Goal: Information Seeking & Learning: Learn about a topic

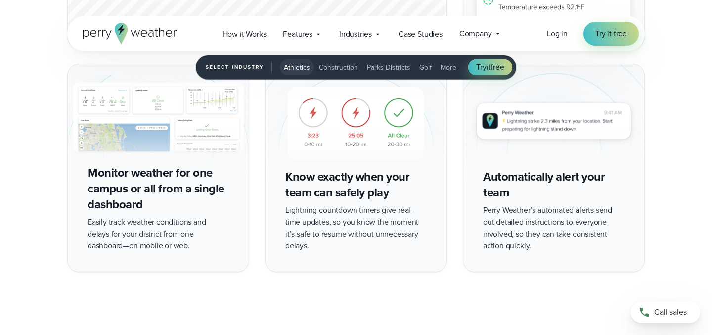
scroll to position [1784, 0]
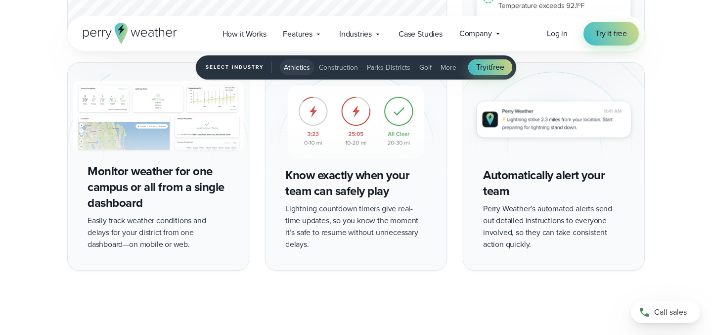
click at [138, 116] on img "1 of 5" at bounding box center [158, 122] width 181 height 118
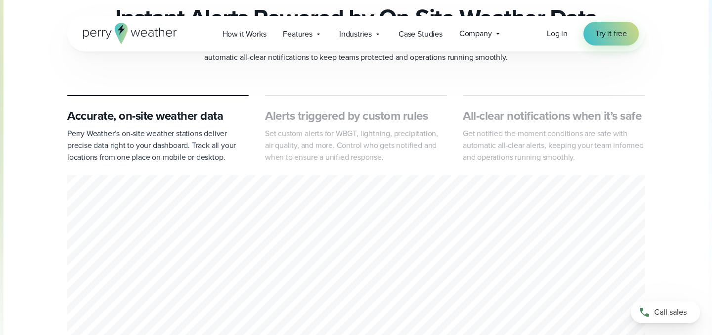
scroll to position [0, 0]
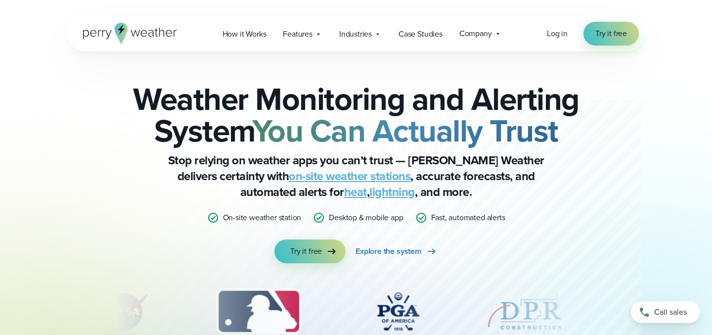
click at [369, 191] on link "lightning" at bounding box center [392, 192] width 46 height 18
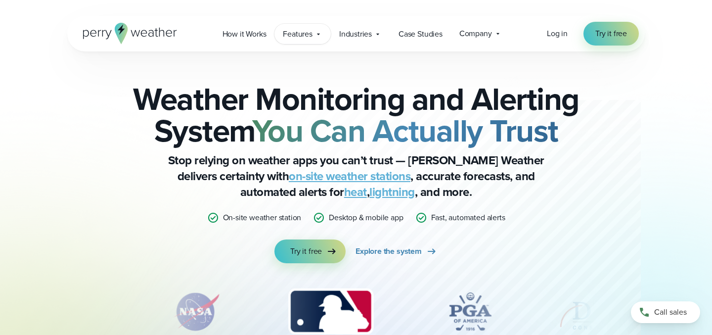
click at [319, 33] on icon at bounding box center [318, 33] width 3 height 1
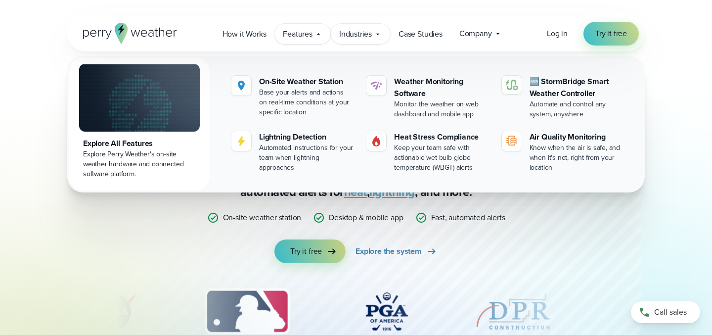
click at [376, 34] on icon at bounding box center [378, 34] width 8 height 8
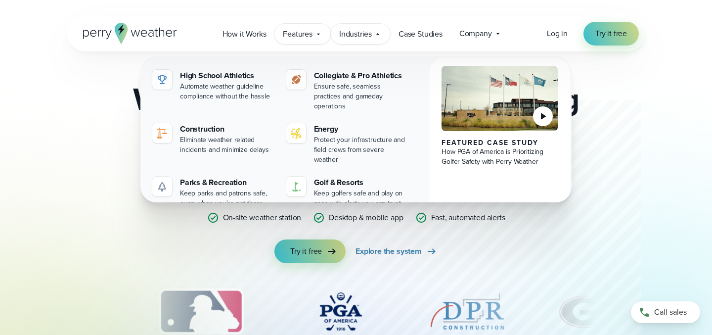
click at [316, 32] on icon at bounding box center [319, 34] width 8 height 8
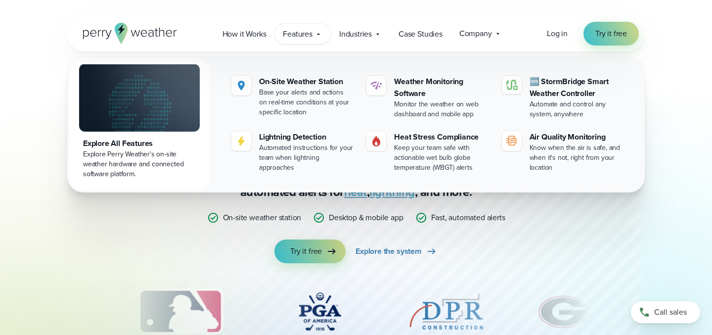
click at [35, 140] on div "Weather Monitoring and Alerting System You Can Actually Trust Stop relying on w…" at bounding box center [356, 217] width 712 height 333
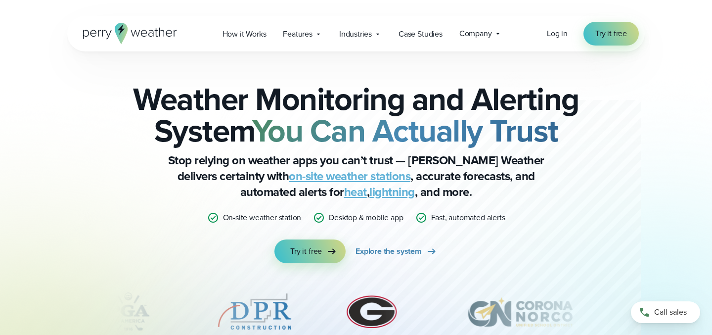
click at [128, 166] on div "Weather Monitoring and Alerting System You Can Actually Trust Stop relying on w…" at bounding box center [356, 173] width 479 height 180
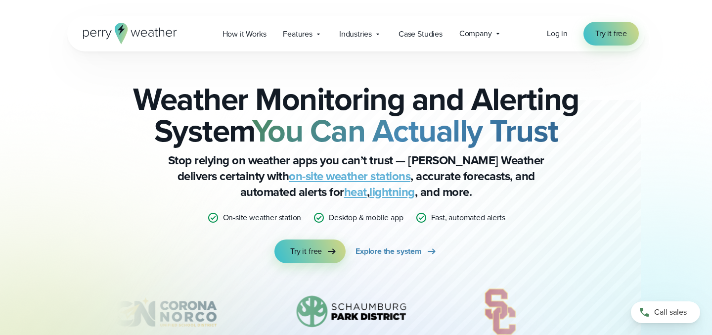
click at [289, 179] on link "on-site weather stations" at bounding box center [350, 176] width 122 height 18
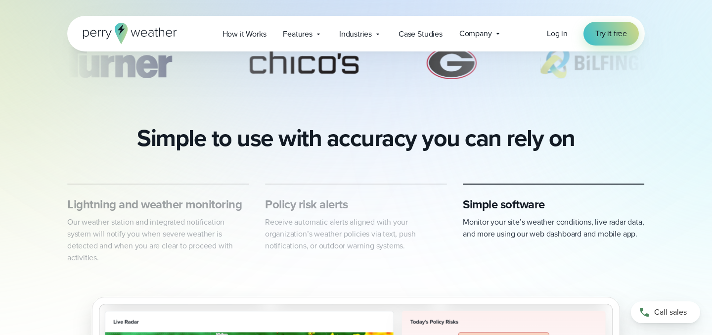
scroll to position [407, 0]
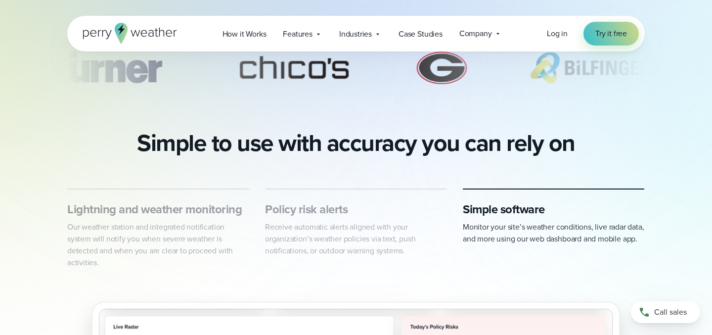
click at [176, 217] on h3 "Lightning and weather monitoring" at bounding box center [158, 209] width 182 height 16
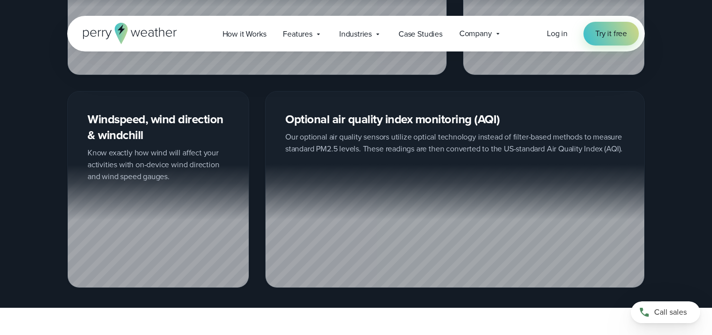
scroll to position [1446, 0]
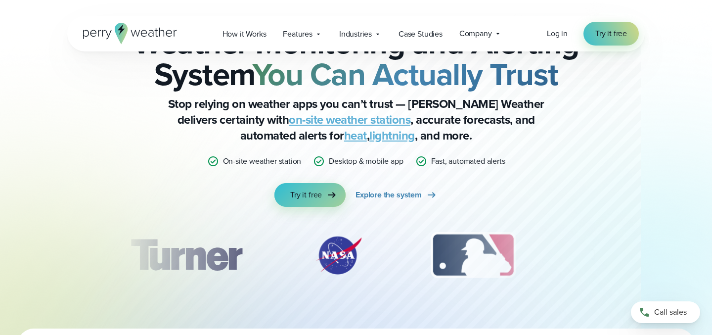
scroll to position [73, 0]
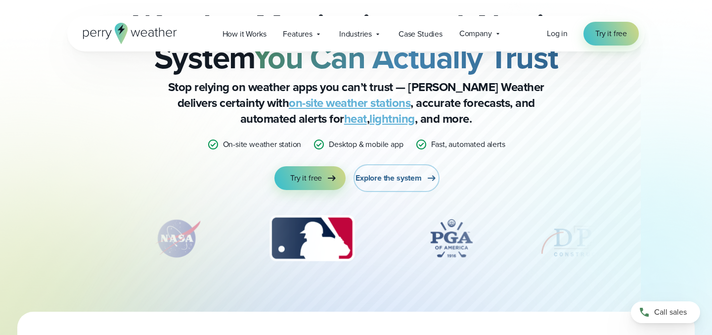
click at [380, 177] on span "Explore the system" at bounding box center [389, 178] width 66 height 12
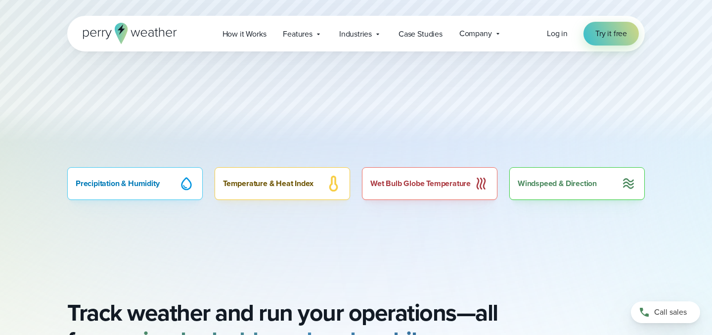
scroll to position [582, 0]
click at [165, 175] on div "Precipitation & Humidity" at bounding box center [135, 183] width 136 height 33
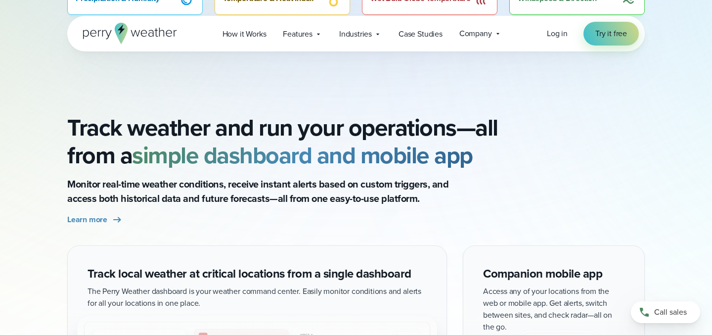
scroll to position [767, 0]
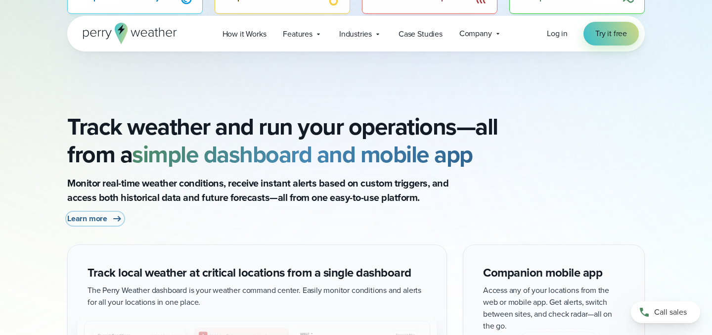
click at [107, 218] on link "Learn more" at bounding box center [95, 219] width 56 height 12
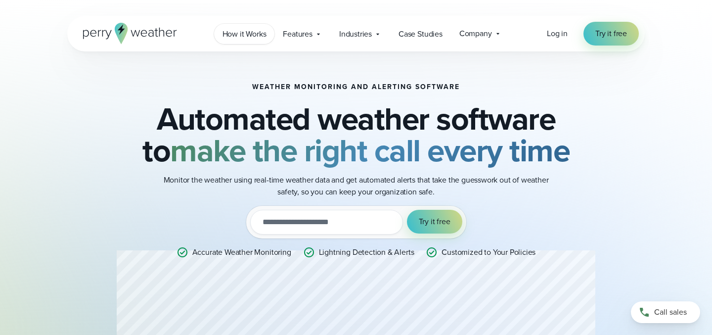
click at [243, 33] on span "How it Works" at bounding box center [245, 34] width 44 height 12
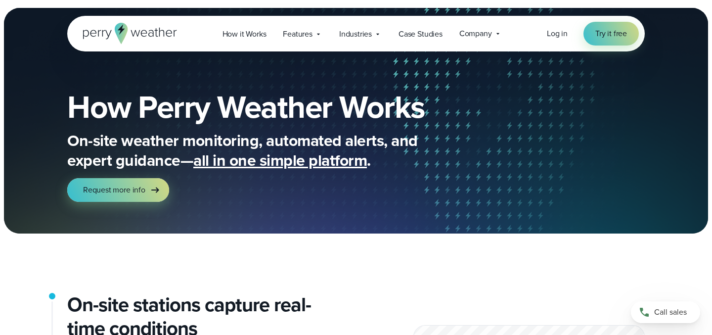
click at [228, 164] on span "all in one simple platform" at bounding box center [280, 160] width 174 height 24
click at [237, 162] on span "all in one simple platform" at bounding box center [280, 160] width 174 height 24
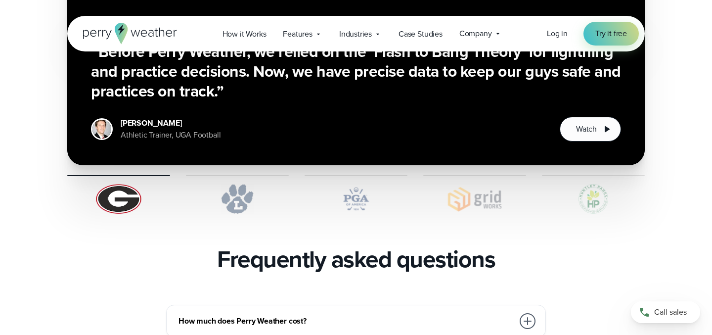
scroll to position [1978, 0]
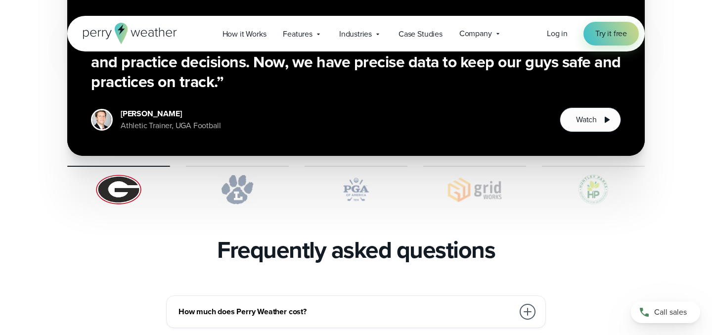
click at [246, 175] on img at bounding box center [237, 190] width 103 height 30
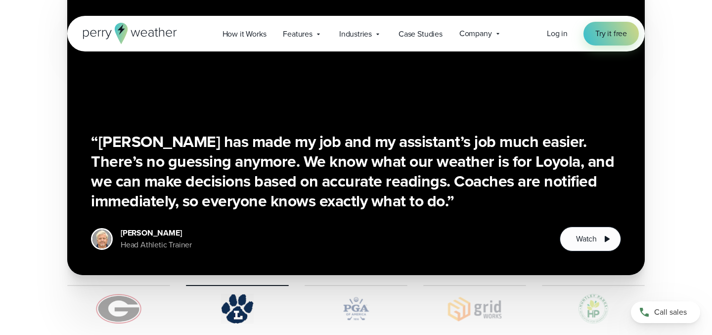
scroll to position [1852, 0]
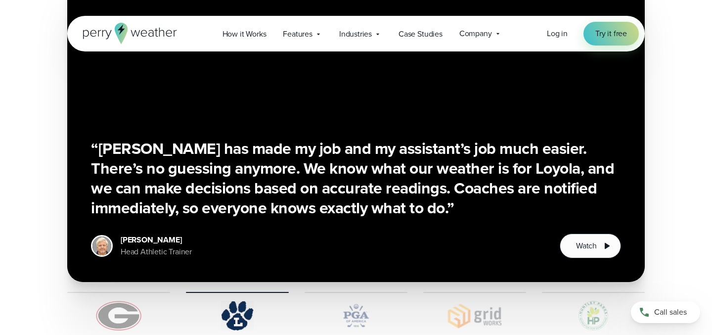
click at [360, 301] on img at bounding box center [356, 316] width 103 height 30
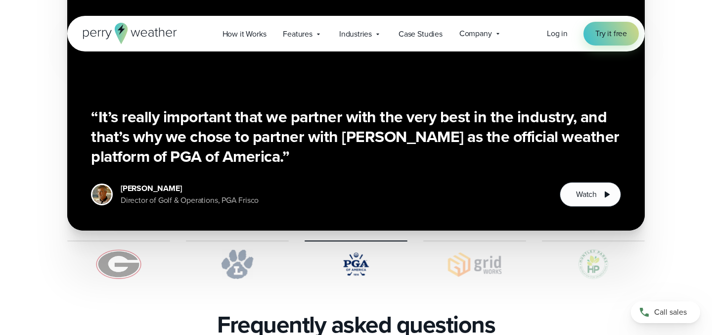
scroll to position [1912, 0]
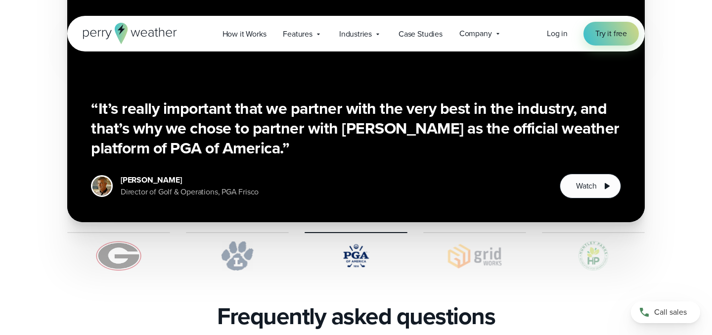
click at [456, 241] on img at bounding box center [474, 256] width 103 height 30
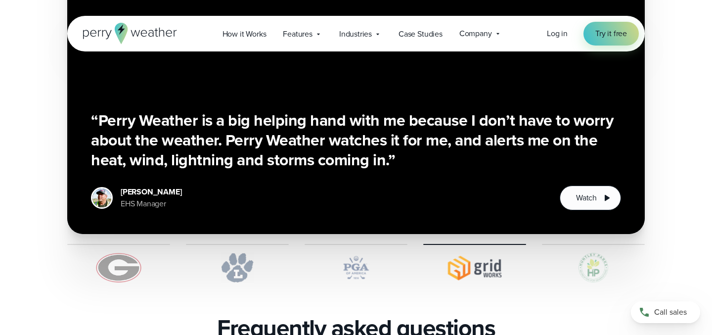
scroll to position [1900, 0]
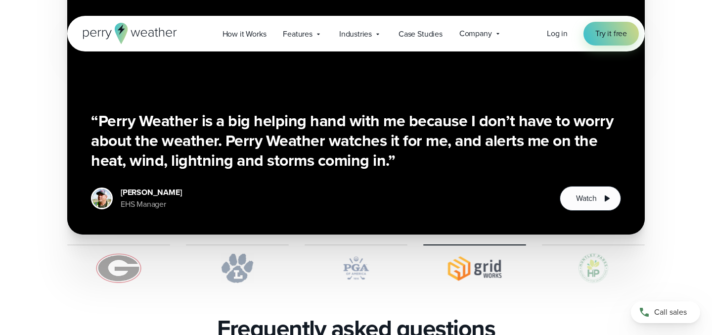
click at [587, 254] on img at bounding box center [593, 268] width 103 height 30
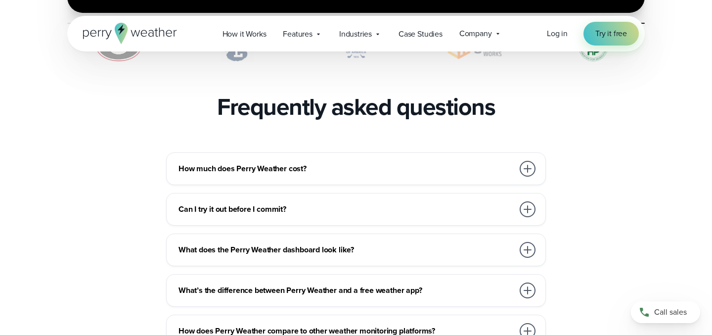
scroll to position [2121, 0]
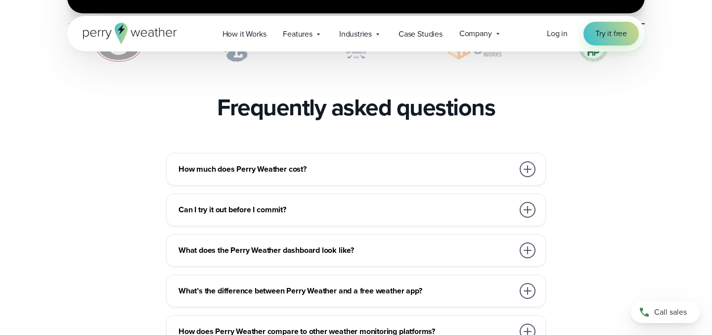
click at [393, 159] on div "How much does Perry Weather cost?" at bounding box center [358, 169] width 359 height 20
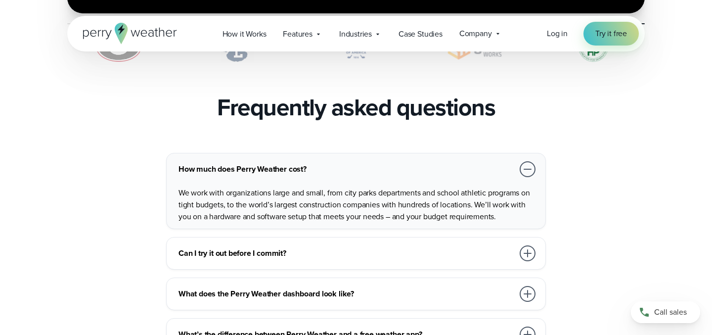
click at [380, 247] on h3 "Can I try it out before I commit?" at bounding box center [346, 253] width 335 height 12
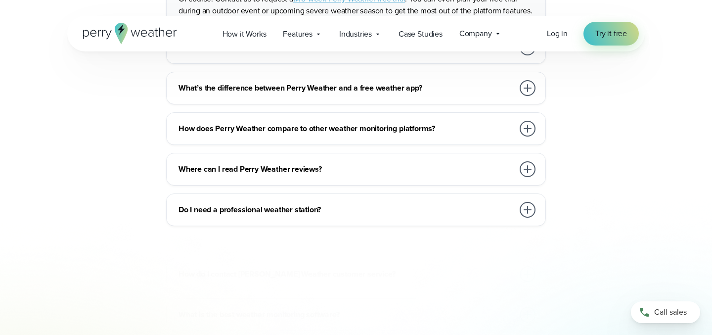
scroll to position [2885, 0]
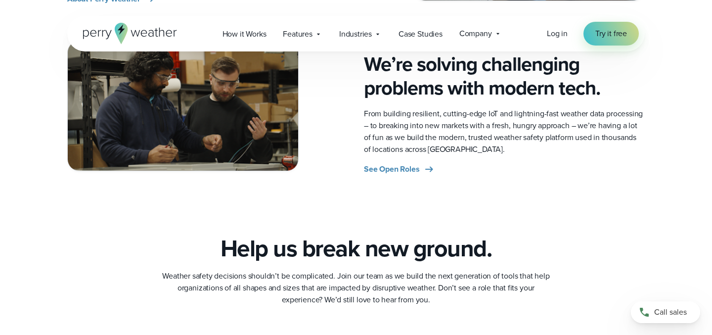
scroll to position [523, 0]
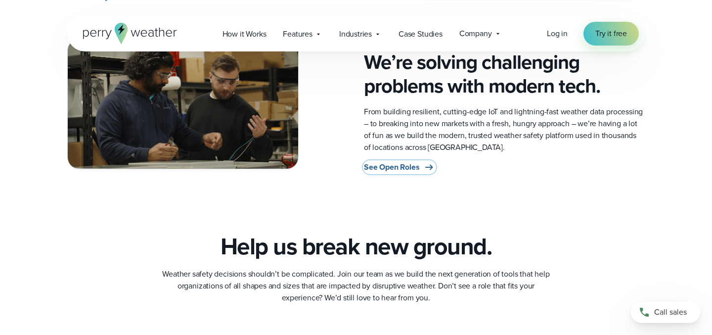
click at [409, 167] on span "See Open Roles" at bounding box center [391, 167] width 55 height 12
